Goal: Task Accomplishment & Management: Complete application form

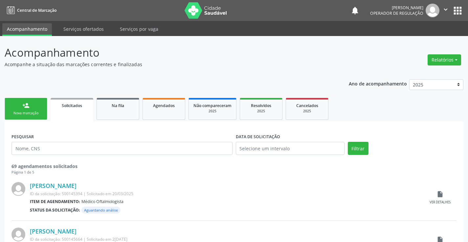
click at [35, 116] on div "Nova marcação" at bounding box center [26, 113] width 33 height 5
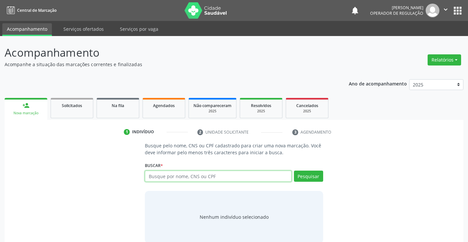
click at [176, 178] on input "text" at bounding box center [218, 176] width 146 height 11
type input "704503134954020"
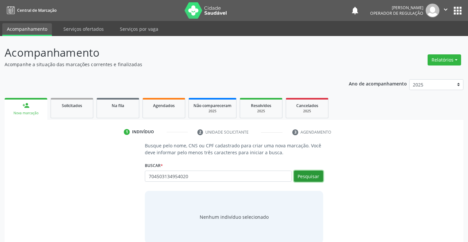
click at [308, 176] on button "Pesquisar" at bounding box center [308, 176] width 29 height 11
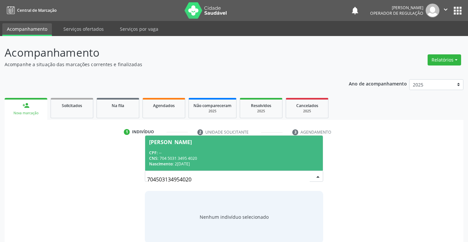
click at [256, 149] on span "[PERSON_NAME] CPF: -- CNS: 704 5031 3495 4020 Nascimento: 2[DATE]" at bounding box center [233, 153] width 177 height 35
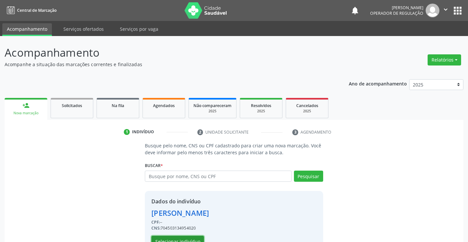
click at [182, 238] on button "Selecionar indivíduo" at bounding box center [177, 241] width 53 height 11
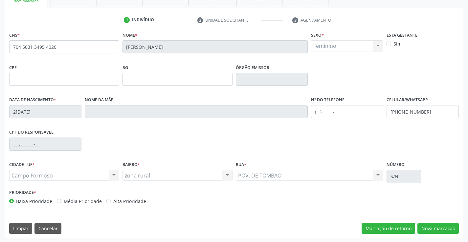
scroll to position [113, 0]
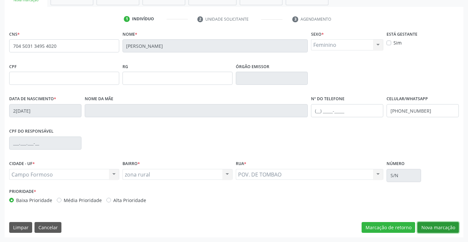
click at [436, 229] on button "Nova marcação" at bounding box center [437, 227] width 41 height 11
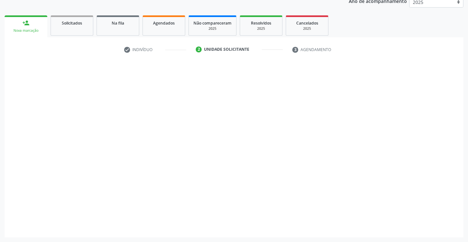
scroll to position [83, 0]
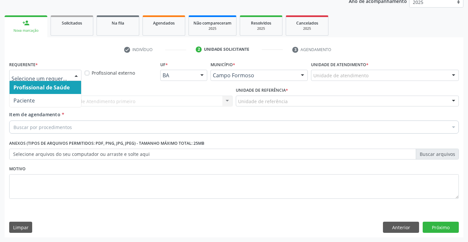
click at [76, 74] on div at bounding box center [76, 75] width 10 height 11
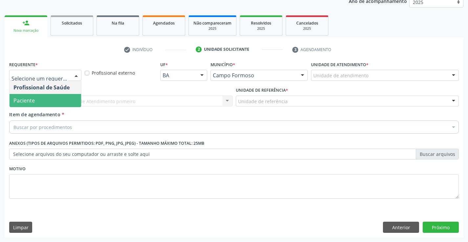
click at [56, 102] on span "Paciente" at bounding box center [46, 100] width 72 height 13
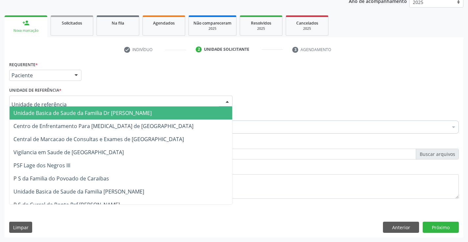
click at [83, 101] on div at bounding box center [120, 101] width 223 height 11
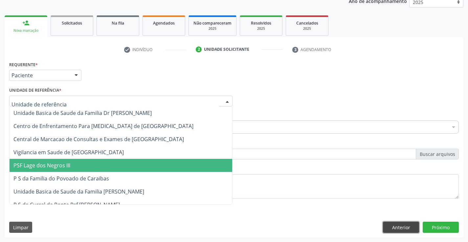
click at [399, 228] on button "Anterior" at bounding box center [401, 227] width 36 height 11
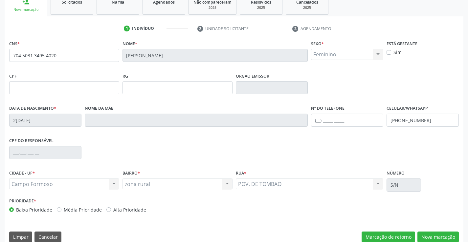
scroll to position [113, 0]
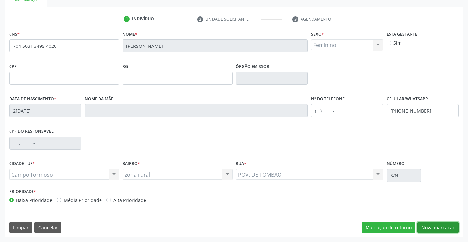
click at [427, 231] on button "Nova marcação" at bounding box center [437, 227] width 41 height 11
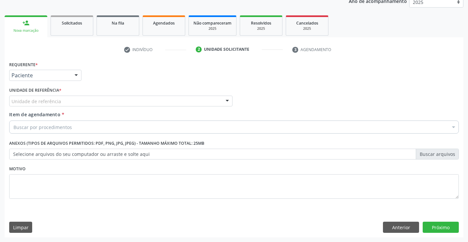
scroll to position [83, 0]
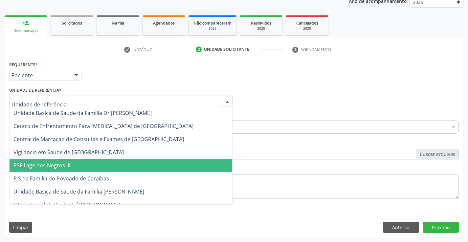
click at [95, 101] on div at bounding box center [120, 101] width 223 height 11
type input "po"
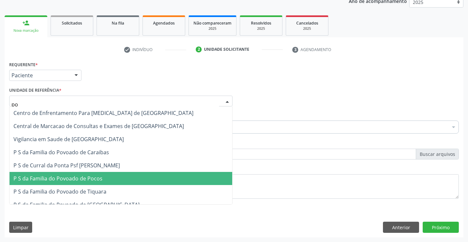
click at [84, 180] on span "P S da Familia do Povoado de Pocos" at bounding box center [57, 178] width 89 height 7
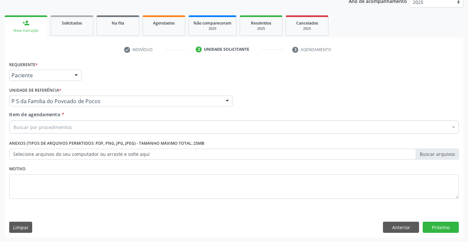
click at [80, 129] on div "Buscar por procedimentos" at bounding box center [233, 127] width 449 height 13
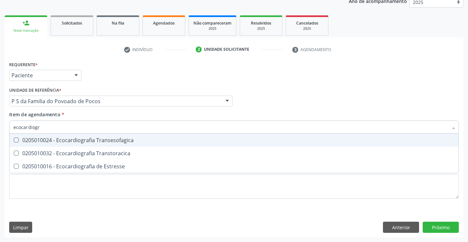
type input "ecocardiogra"
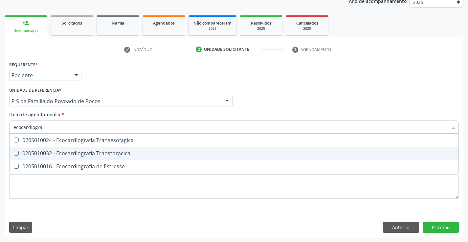
click at [97, 154] on div "0205010032 - Ecocardiografia Transtoracica" at bounding box center [233, 153] width 441 height 5
checkbox Transtoracica "true"
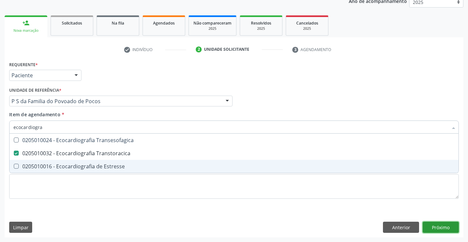
click at [441, 227] on div "Requerente * Paciente Profissional de Saúde Paciente Nenhum resultado encontrad…" at bounding box center [234, 149] width 458 height 178
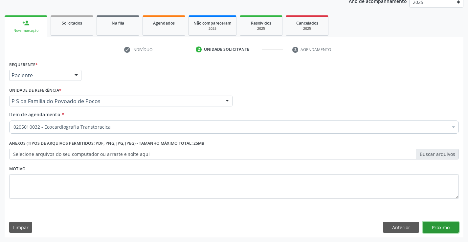
click at [441, 227] on button "Próximo" at bounding box center [440, 227] width 36 height 11
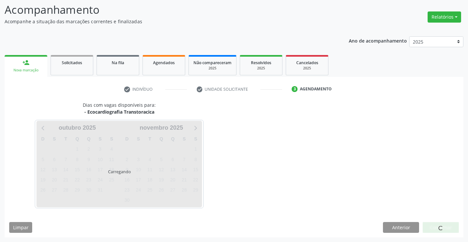
scroll to position [62, 0]
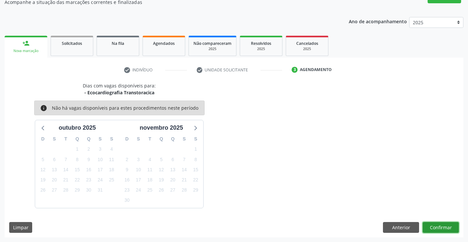
click at [441, 227] on button "Confirmar" at bounding box center [440, 227] width 36 height 11
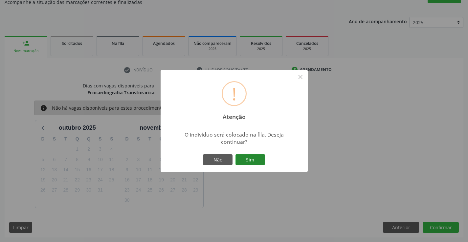
click at [252, 159] on button "Sim" at bounding box center [250, 160] width 30 height 11
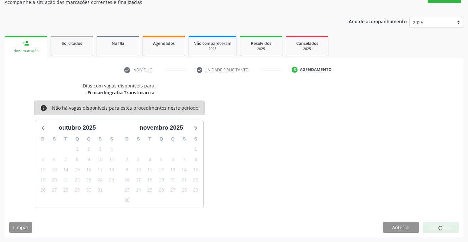
scroll to position [0, 0]
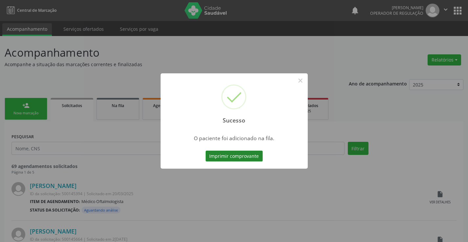
click at [250, 157] on button "Imprimir comprovante" at bounding box center [233, 156] width 57 height 11
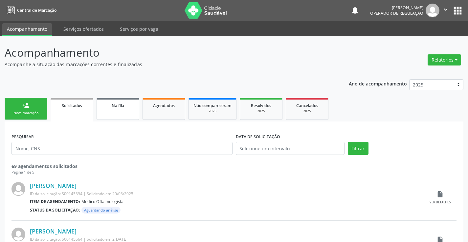
click at [124, 110] on link "Na fila" at bounding box center [117, 109] width 43 height 22
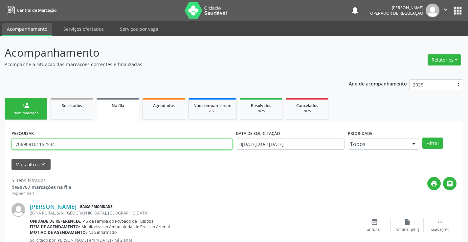
click at [79, 141] on input "706908101152534" at bounding box center [121, 144] width 221 height 11
click at [434, 141] on button "Filtrar" at bounding box center [432, 143] width 21 height 11
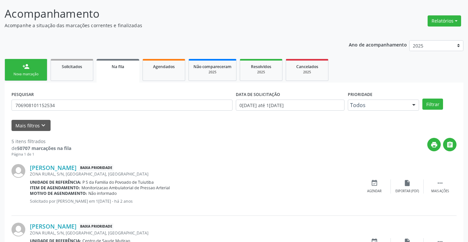
scroll to position [33, 0]
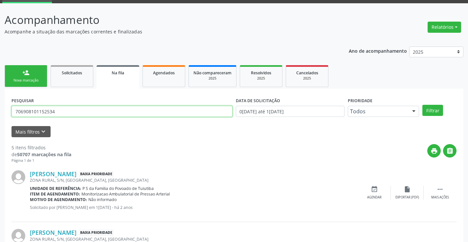
click at [65, 109] on input "706908101152534" at bounding box center [121, 111] width 221 height 11
type input "7"
type input "709008861001813"
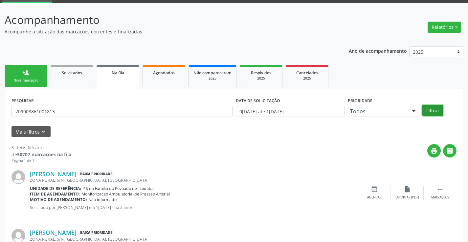
click at [427, 110] on button "Filtrar" at bounding box center [432, 110] width 21 height 11
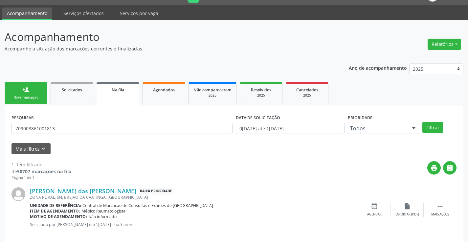
scroll to position [24, 0]
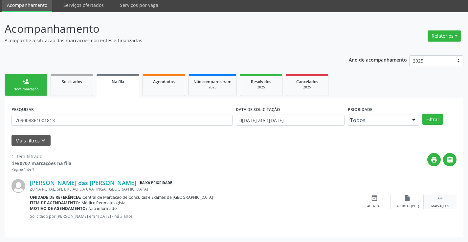
click at [440, 200] on icon "" at bounding box center [439, 198] width 7 height 7
click at [404, 198] on icon "edit" at bounding box center [406, 198] width 7 height 7
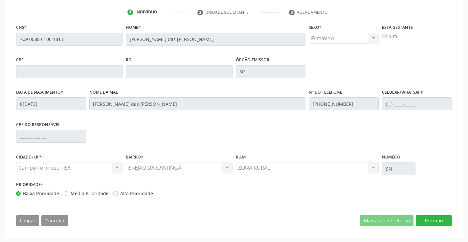
scroll to position [122, 0]
click at [432, 220] on button "Próximo" at bounding box center [433, 220] width 36 height 11
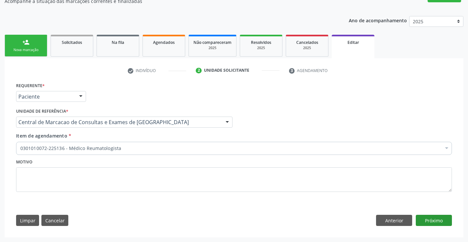
scroll to position [63, 0]
click at [75, 51] on link "Solicitados" at bounding box center [72, 46] width 43 height 22
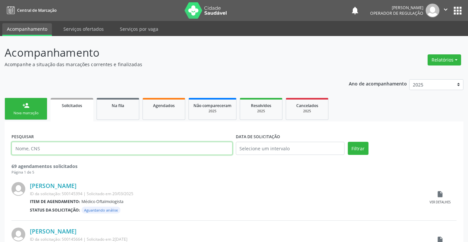
click at [64, 150] on input "text" at bounding box center [121, 148] width 221 height 13
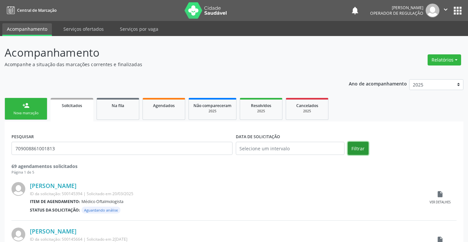
click at [350, 151] on button "Filtrar" at bounding box center [358, 148] width 21 height 13
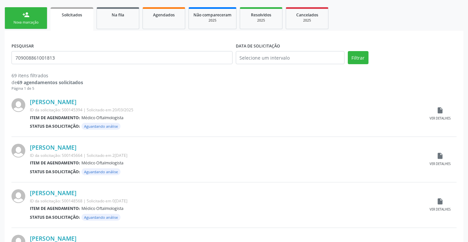
scroll to position [98, 0]
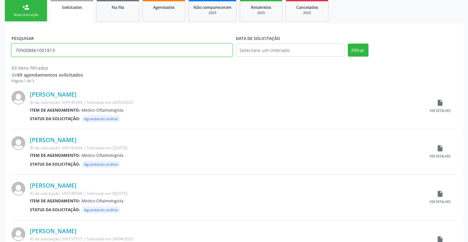
click at [67, 50] on input "709008861001813" at bounding box center [121, 50] width 221 height 13
type input "7"
type input "709008861001813"
click at [356, 49] on button "Filtrar" at bounding box center [358, 50] width 21 height 13
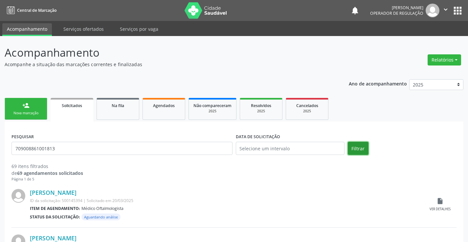
click at [355, 146] on button "Filtrar" at bounding box center [358, 148] width 21 height 13
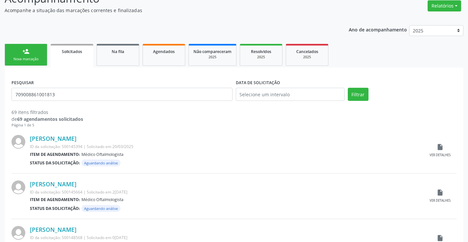
scroll to position [66, 0]
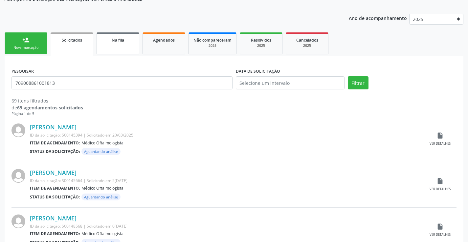
click at [122, 47] on link "Na fila" at bounding box center [117, 43] width 43 height 22
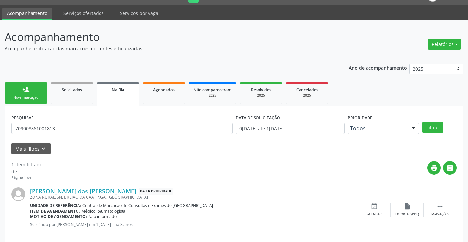
scroll to position [24, 0]
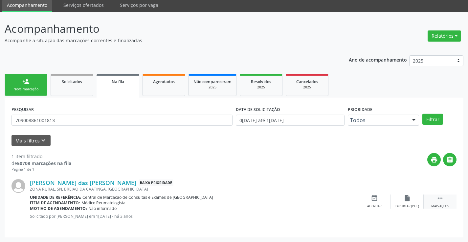
click at [443, 198] on icon "" at bounding box center [439, 198] width 7 height 7
click at [406, 202] on div "edit Editar" at bounding box center [406, 202] width 33 height 14
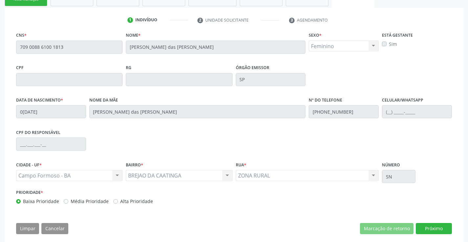
scroll to position [122, 0]
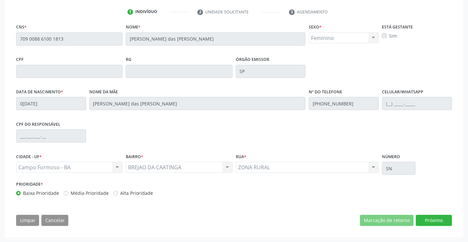
drag, startPoint x: 415, startPoint y: 216, endPoint x: 413, endPoint y: 219, distance: 3.5
click at [413, 219] on div "Marcação de retorno Próximo" at bounding box center [406, 220] width 92 height 11
click at [422, 218] on button "Próximo" at bounding box center [433, 220] width 36 height 11
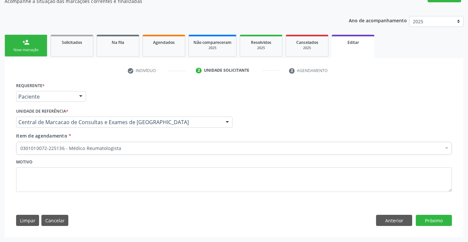
scroll to position [63, 0]
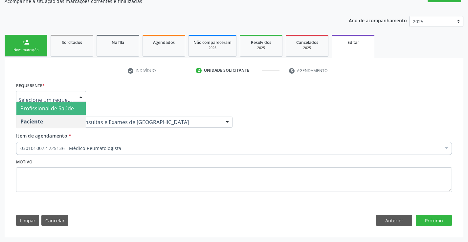
drag, startPoint x: 79, startPoint y: 93, endPoint x: 72, endPoint y: 110, distance: 17.9
click at [79, 96] on div at bounding box center [81, 97] width 10 height 11
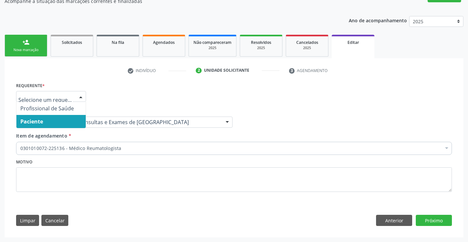
click at [68, 122] on span "Paciente" at bounding box center [50, 121] width 69 height 13
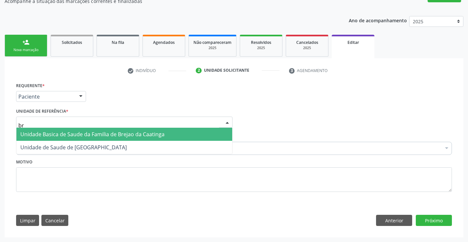
type input "bre"
click at [119, 135] on span "Unidade Basica de Saude da Familia de Brejao da Caatinga" at bounding box center [92, 134] width 144 height 7
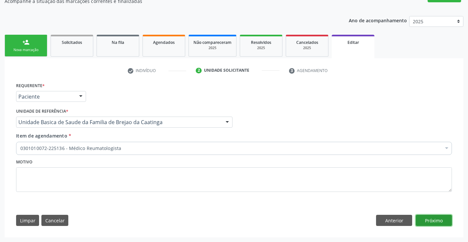
click at [441, 220] on button "Próximo" at bounding box center [433, 220] width 36 height 11
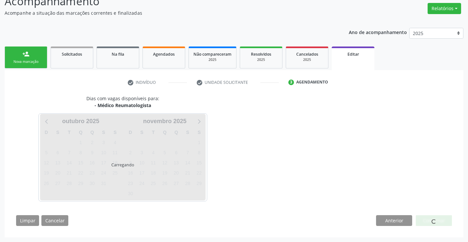
scroll to position [52, 0]
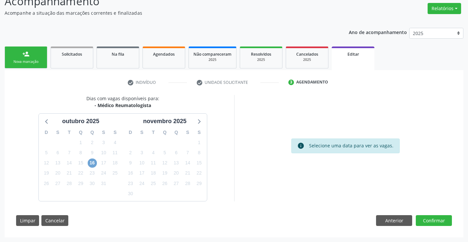
click at [91, 164] on span "16" at bounding box center [92, 163] width 9 height 9
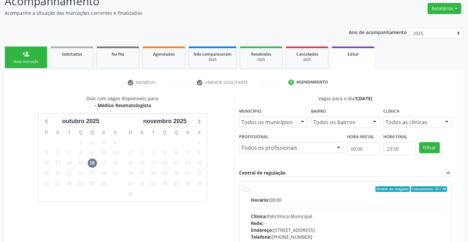
click at [251, 190] on label "Ordem de chegada Consumidos: 29 / 30 Horário: 08:00 Clínica: Policlínica Munici…" at bounding box center [349, 237] width 196 height 101
click at [246, 190] on input "Ordem de chegada Consumidos: 29 / 30 Horário: 08:00 Clínica: Policlínica Munici…" at bounding box center [246, 190] width 5 height 6
radio input "true"
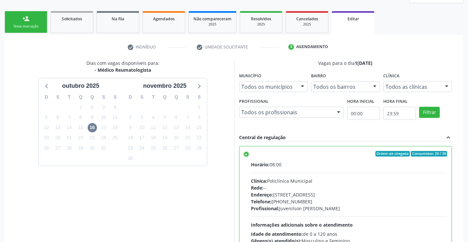
scroll to position [150, 0]
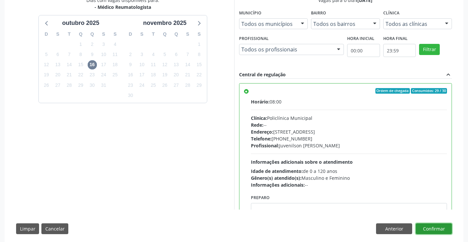
click at [426, 230] on button "Confirmar" at bounding box center [433, 229] width 36 height 11
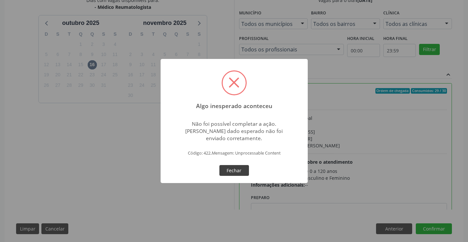
click at [240, 170] on button "Fechar" at bounding box center [234, 170] width 30 height 11
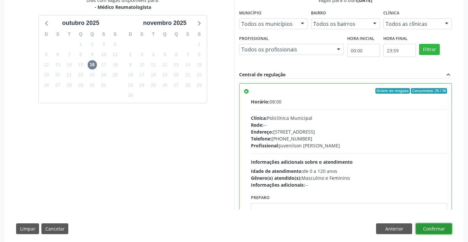
click at [435, 227] on button "Confirmar" at bounding box center [433, 229] width 36 height 11
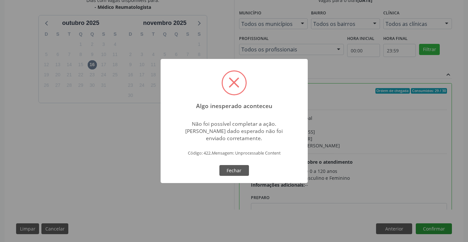
click at [435, 227] on div "Algo inesperado aconteceu × Não foi possível completar a ação. [PERSON_NAME] da…" at bounding box center [234, 121] width 468 height 242
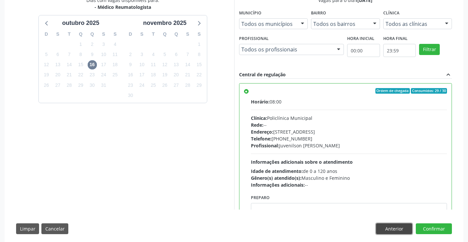
click at [389, 230] on button "Anterior" at bounding box center [394, 229] width 36 height 11
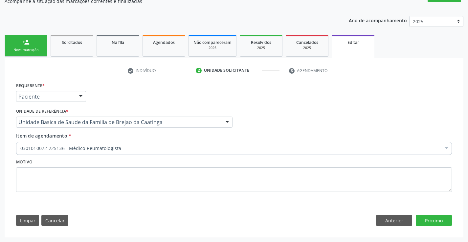
click at [37, 45] on link "person_add Nova marcação" at bounding box center [26, 46] width 43 height 22
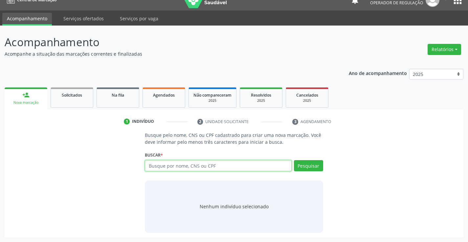
click at [228, 164] on input "text" at bounding box center [218, 165] width 146 height 11
type input "709008861001813"
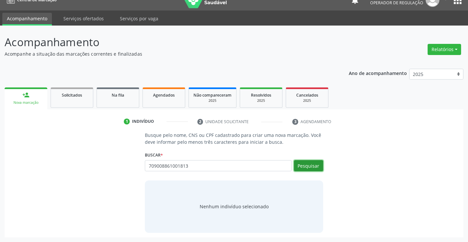
click at [304, 163] on button "Pesquisar" at bounding box center [308, 165] width 29 height 11
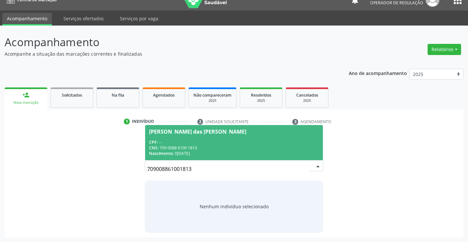
click at [290, 144] on div "CPF: --" at bounding box center [233, 143] width 169 height 6
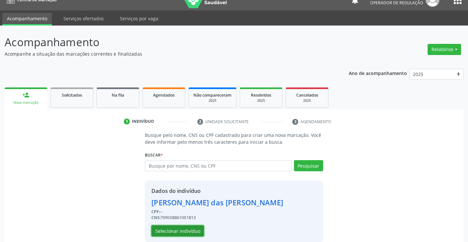
click at [189, 232] on button "Selecionar indivíduo" at bounding box center [177, 231] width 53 height 11
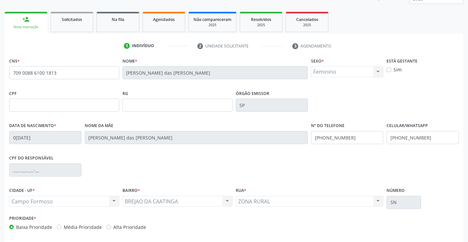
scroll to position [109, 0]
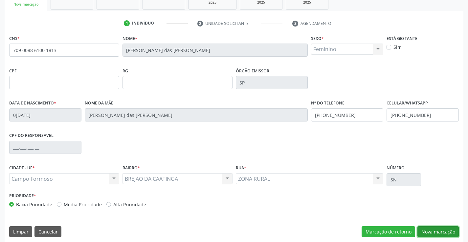
click at [437, 229] on button "Nova marcação" at bounding box center [437, 232] width 41 height 11
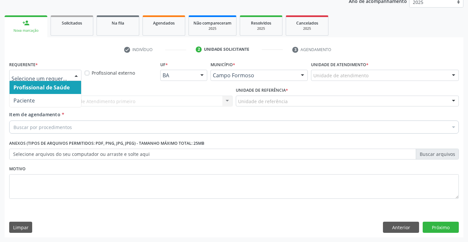
drag, startPoint x: 68, startPoint y: 74, endPoint x: 61, endPoint y: 88, distance: 16.1
click at [68, 76] on div at bounding box center [45, 75] width 72 height 11
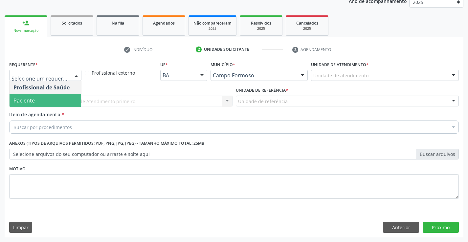
click at [58, 105] on span "Paciente" at bounding box center [46, 100] width 72 height 13
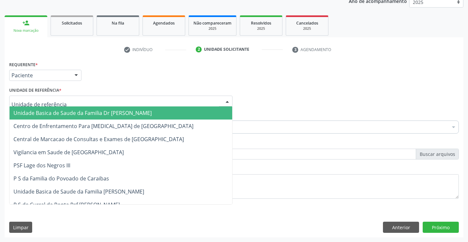
click at [78, 105] on div at bounding box center [120, 101] width 223 height 11
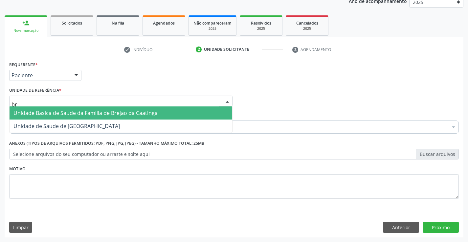
type input "bre"
click at [80, 112] on span "Unidade Basica de Saude da Familia de Brejao da Caatinga" at bounding box center [85, 113] width 144 height 7
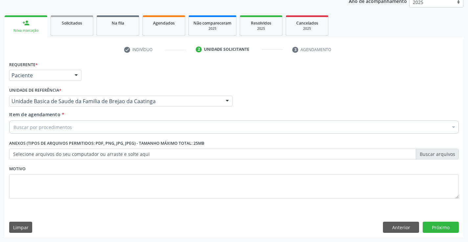
click at [83, 129] on div "Buscar por procedimentos" at bounding box center [233, 127] width 449 height 13
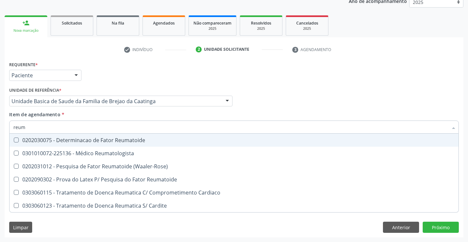
type input "reuma"
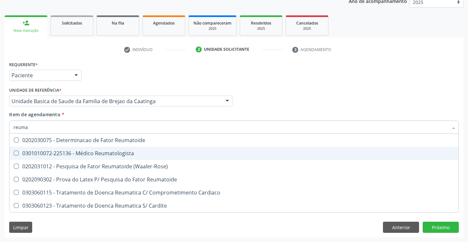
click at [97, 152] on div "0301010072-225136 - Médico Reumatologista" at bounding box center [233, 153] width 441 height 5
checkbox Reumatologista "true"
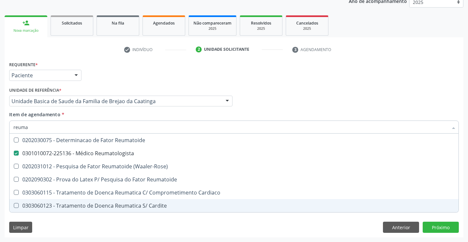
click at [103, 224] on div "Requerente * Paciente Profissional de Saúde Paciente Nenhum resultado encontrad…" at bounding box center [234, 149] width 458 height 178
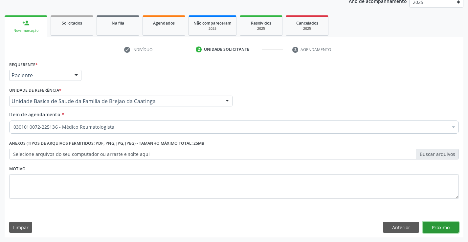
click at [423, 225] on button "Próximo" at bounding box center [440, 227] width 36 height 11
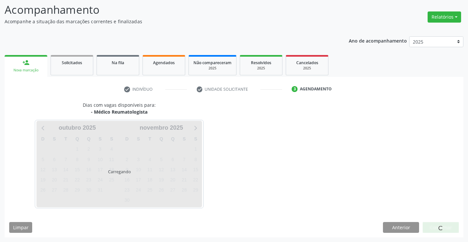
scroll to position [43, 0]
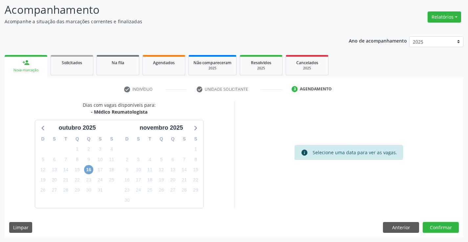
click at [91, 168] on span "16" at bounding box center [88, 169] width 9 height 9
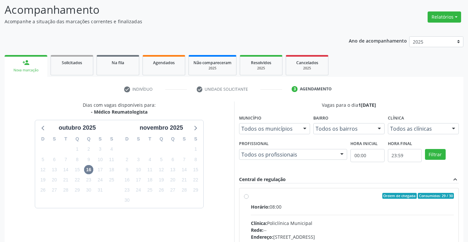
click at [251, 196] on label "Ordem de chegada Consumidos: 29 / 30 Horário: 08:00 Clínica: Policlínica Munici…" at bounding box center [352, 243] width 203 height 101
click at [246, 196] on input "Ordem de chegada Consumidos: 29 / 30 Horário: 08:00 Clínica: Policlínica Munici…" at bounding box center [246, 196] width 5 height 6
radio input "true"
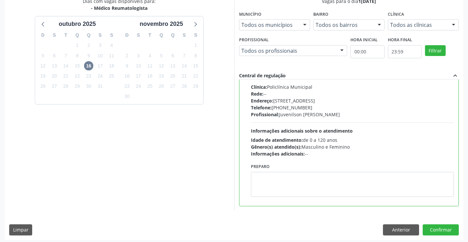
scroll to position [150, 0]
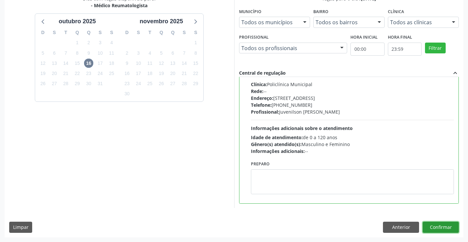
click at [432, 225] on button "Confirmar" at bounding box center [440, 227] width 36 height 11
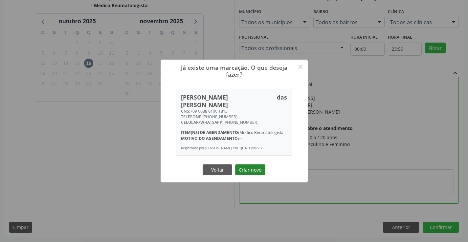
click at [256, 165] on button "Criar novo" at bounding box center [250, 170] width 30 height 11
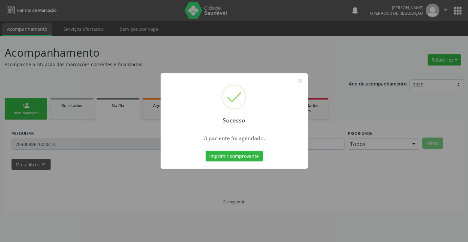
scroll to position [0, 0]
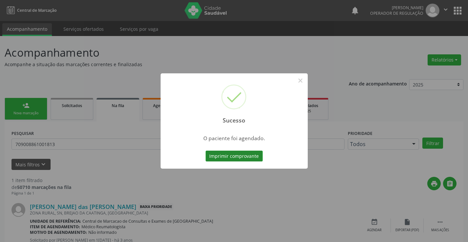
click at [249, 153] on button "Imprimir comprovante" at bounding box center [233, 156] width 57 height 11
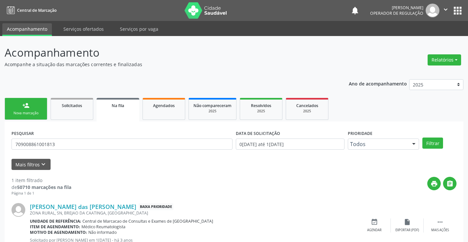
click at [41, 117] on link "person_add Nova marcação" at bounding box center [26, 109] width 43 height 22
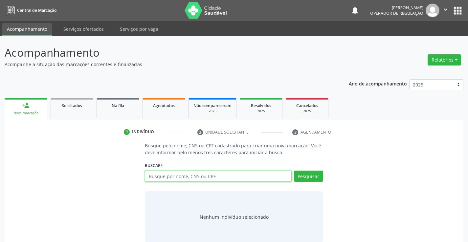
click at [183, 176] on input "text" at bounding box center [218, 176] width 146 height 11
type input "701006884981590"
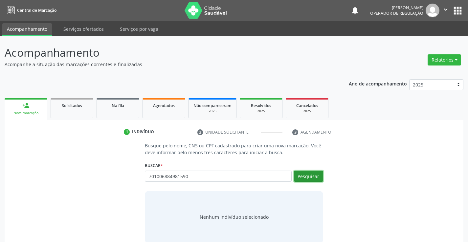
click at [306, 178] on button "Pesquisar" at bounding box center [308, 176] width 29 height 11
type input "701006884981590"
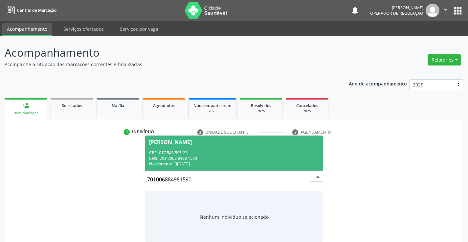
click at [278, 152] on div "CPF: 017.543.595-23" at bounding box center [233, 153] width 169 height 6
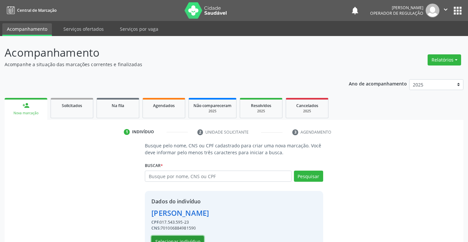
click at [193, 237] on button "Selecionar indivíduo" at bounding box center [177, 241] width 53 height 11
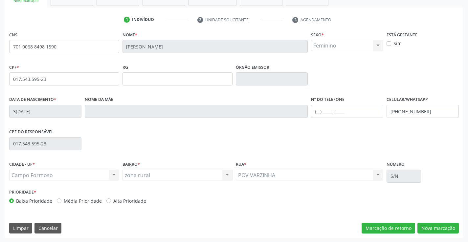
scroll to position [113, 0]
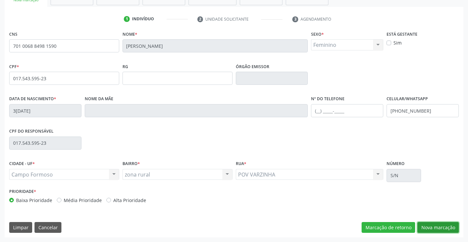
click at [432, 224] on button "Nova marcação" at bounding box center [437, 227] width 41 height 11
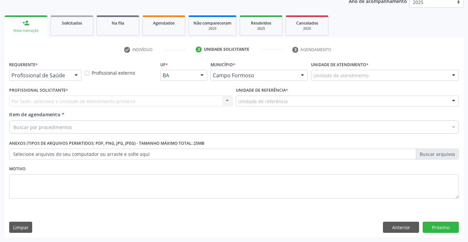
scroll to position [83, 0]
click at [75, 75] on div at bounding box center [76, 75] width 10 height 11
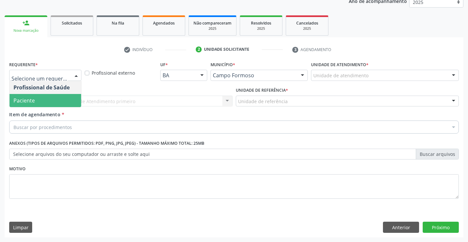
click at [67, 98] on span "Paciente" at bounding box center [46, 100] width 72 height 13
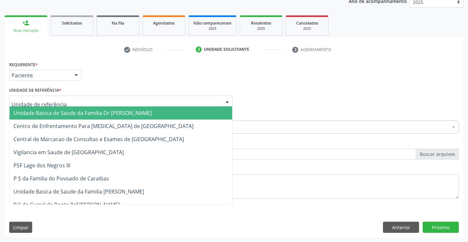
click at [80, 102] on div at bounding box center [120, 101] width 223 height 11
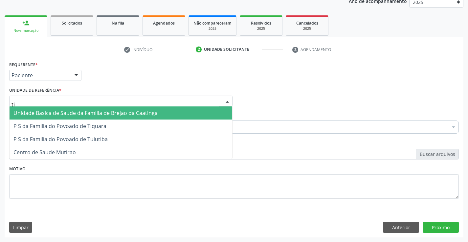
type input "t"
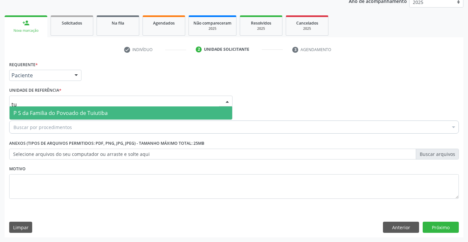
type input "tui"
drag, startPoint x: 184, startPoint y: 110, endPoint x: 143, endPoint y: 117, distance: 42.0
click at [182, 112] on span "P S da Familia do Povoado de Tuiutiba" at bounding box center [121, 113] width 222 height 13
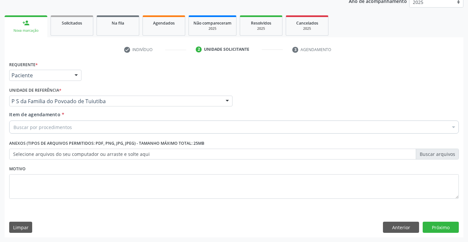
click at [82, 131] on div "Buscar por procedimentos" at bounding box center [233, 127] width 449 height 13
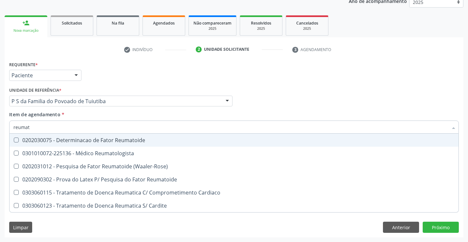
type input "reumato"
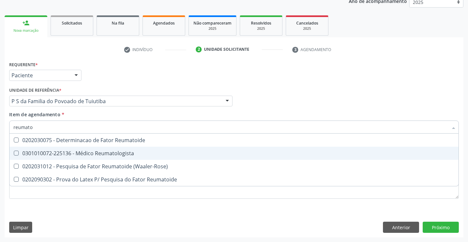
click at [114, 149] on span "0301010072-225136 - Médico Reumatologista" at bounding box center [234, 153] width 449 height 13
checkbox Reumatologista "true"
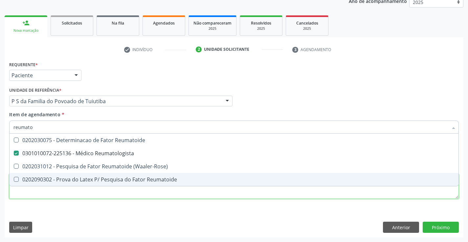
click at [117, 194] on div "Requerente * Paciente Profissional de Saúde Paciente Nenhum resultado encontrad…" at bounding box center [233, 134] width 449 height 149
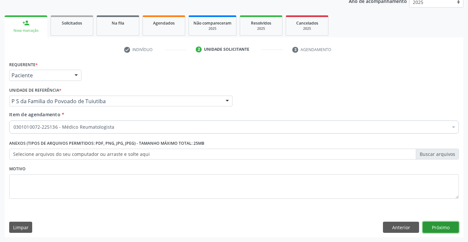
click at [431, 228] on button "Próximo" at bounding box center [440, 227] width 36 height 11
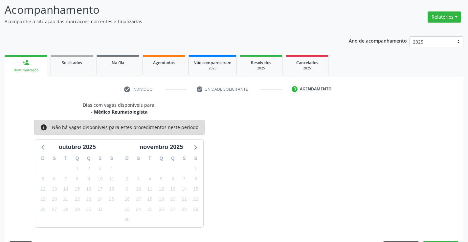
scroll to position [62, 0]
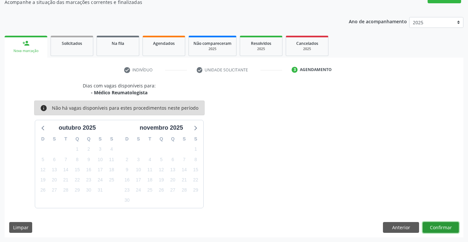
click at [431, 228] on button "Confirmar" at bounding box center [440, 227] width 36 height 11
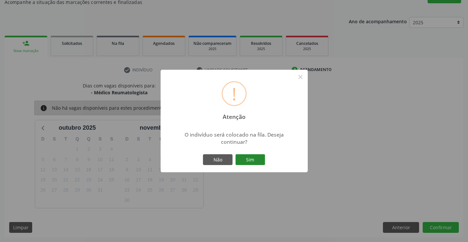
click at [263, 159] on button "Sim" at bounding box center [250, 160] width 30 height 11
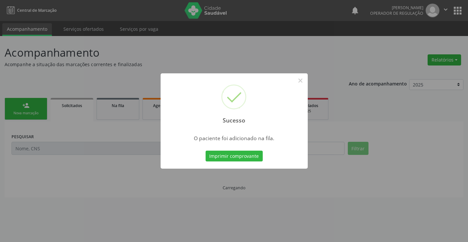
scroll to position [0, 0]
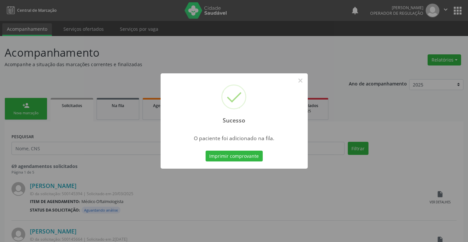
click at [205, 151] on button "Imprimir comprovante" at bounding box center [233, 156] width 57 height 11
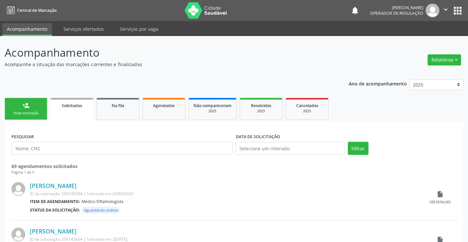
click at [445, 10] on icon "" at bounding box center [445, 9] width 7 height 7
click at [417, 41] on link "Sair" at bounding box center [428, 39] width 45 height 9
